Goal: Navigation & Orientation: Find specific page/section

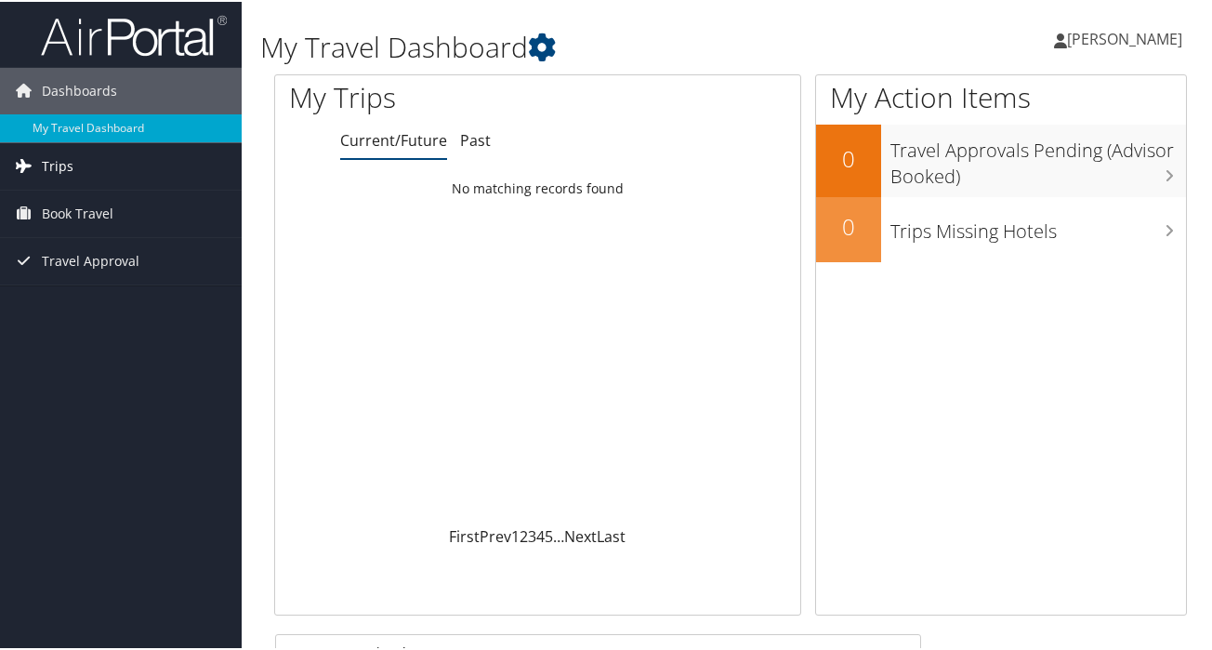
click at [85, 157] on link "Trips" at bounding box center [121, 164] width 242 height 46
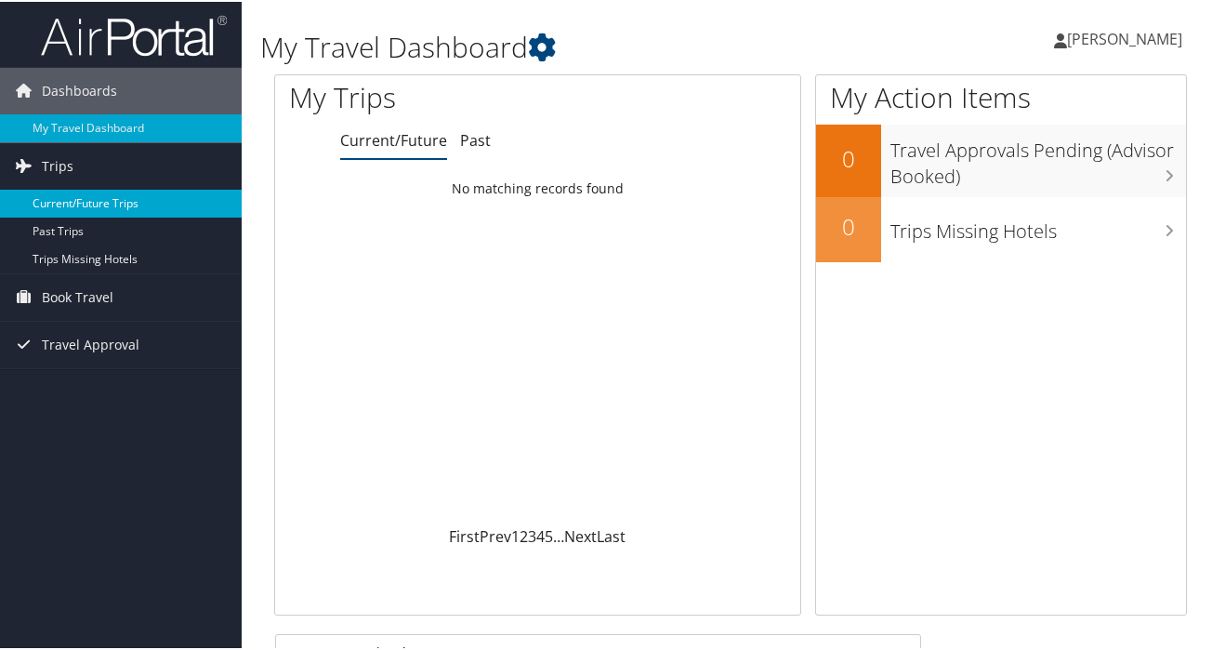
click at [83, 203] on link "Current/Future Trips" at bounding box center [121, 202] width 242 height 28
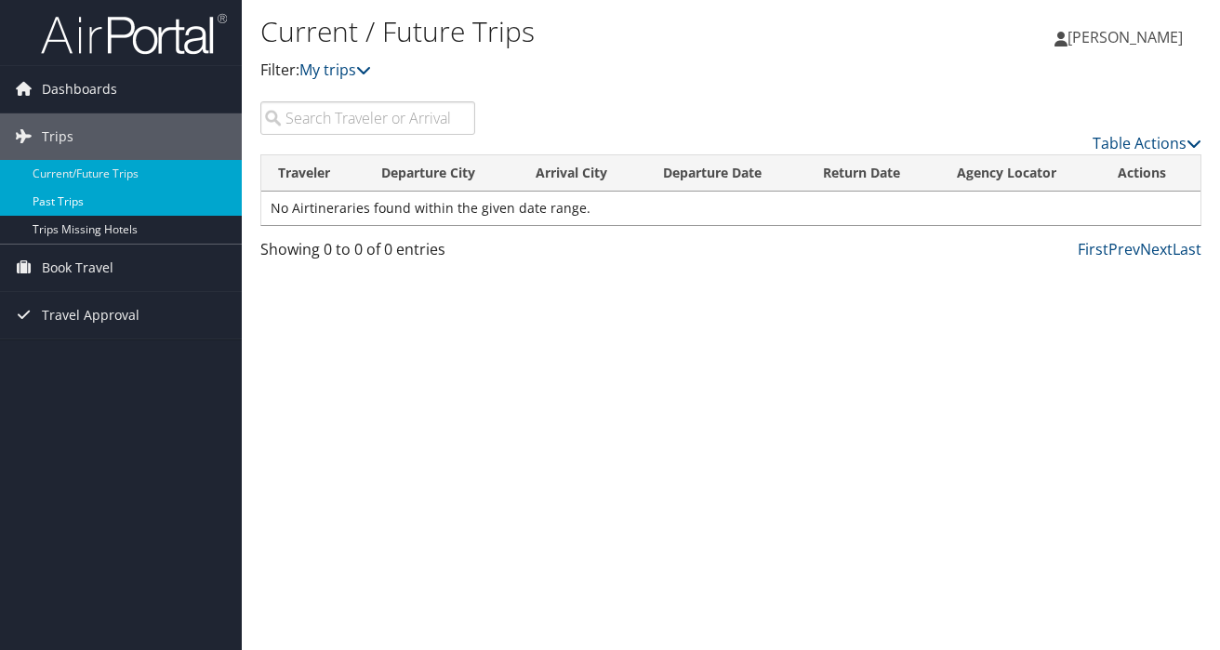
click at [59, 200] on link "Past Trips" at bounding box center [121, 202] width 242 height 28
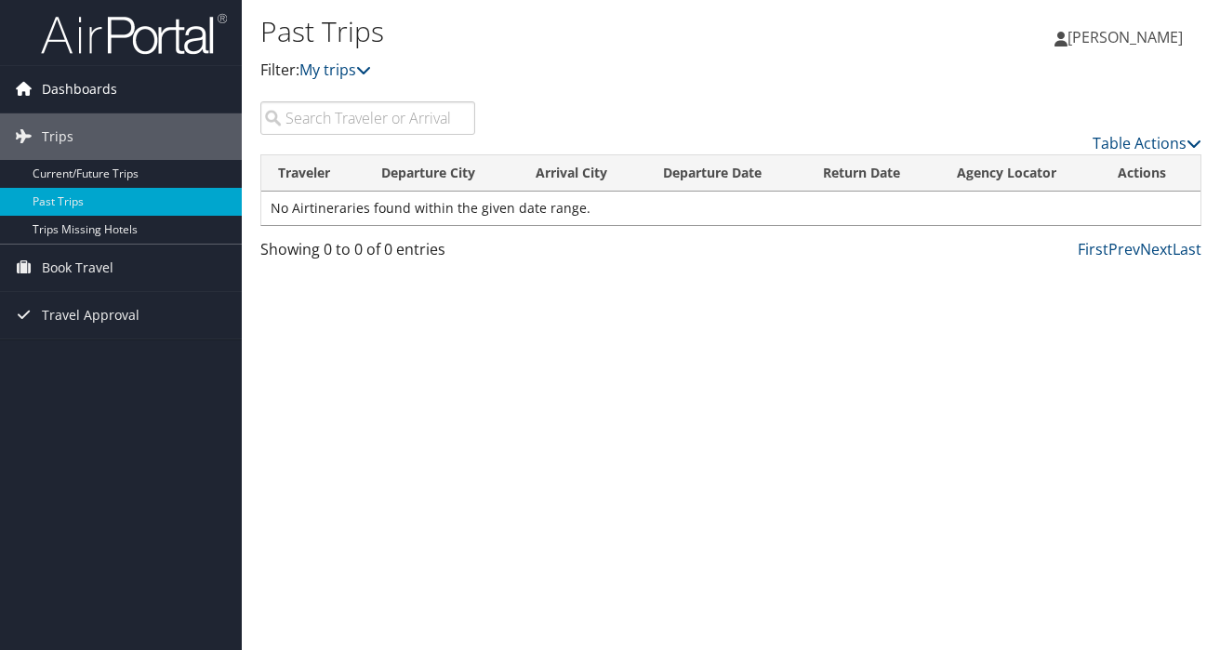
click at [78, 86] on span "Dashboards" at bounding box center [79, 89] width 75 height 46
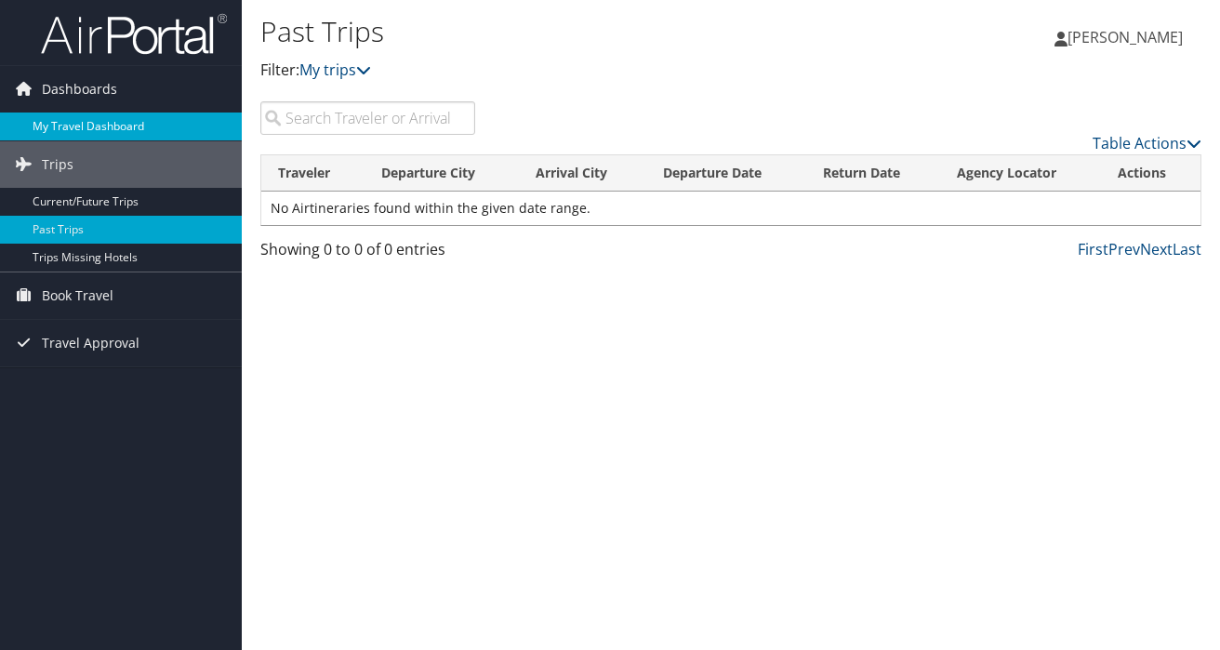
click at [93, 126] on link "My Travel Dashboard" at bounding box center [121, 126] width 242 height 28
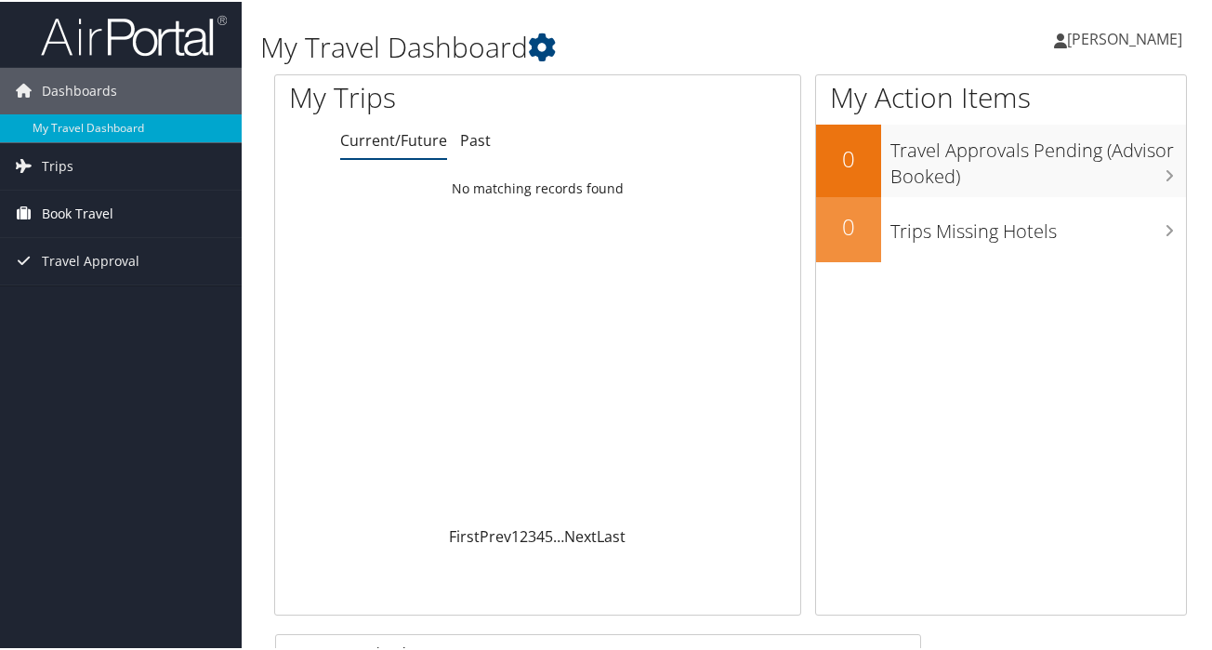
click at [92, 217] on span "Book Travel" at bounding box center [78, 212] width 72 height 46
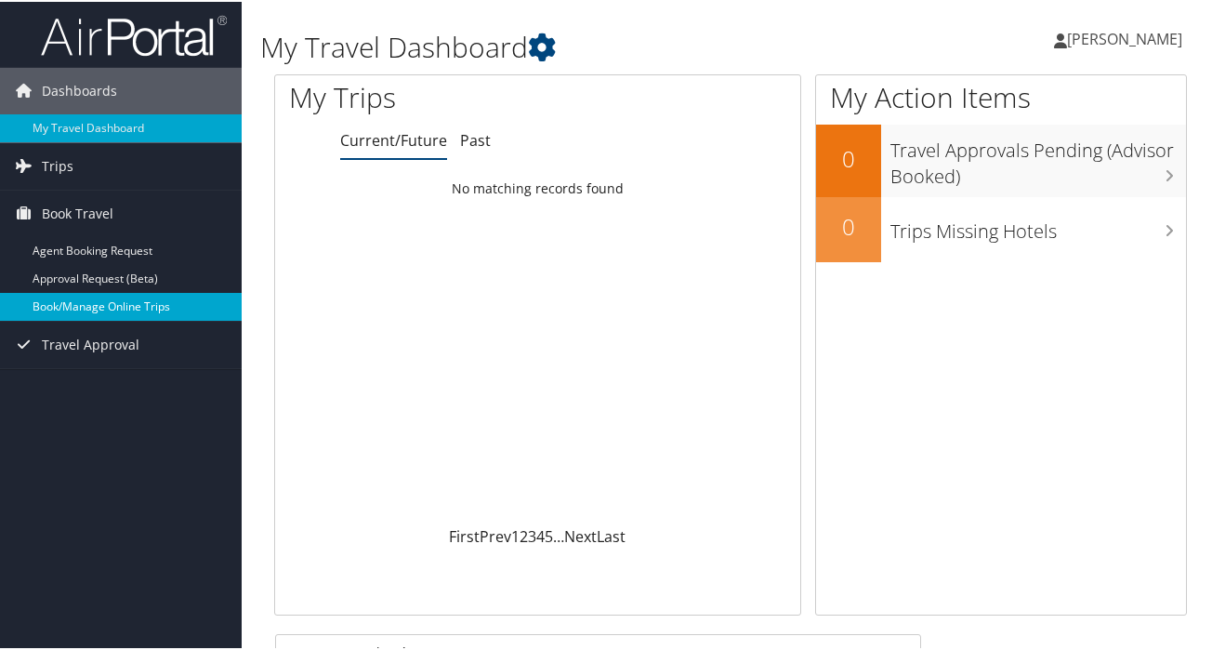
click at [102, 301] on link "Book/Manage Online Trips" at bounding box center [121, 305] width 242 height 28
